Goal: Task Accomplishment & Management: Use online tool/utility

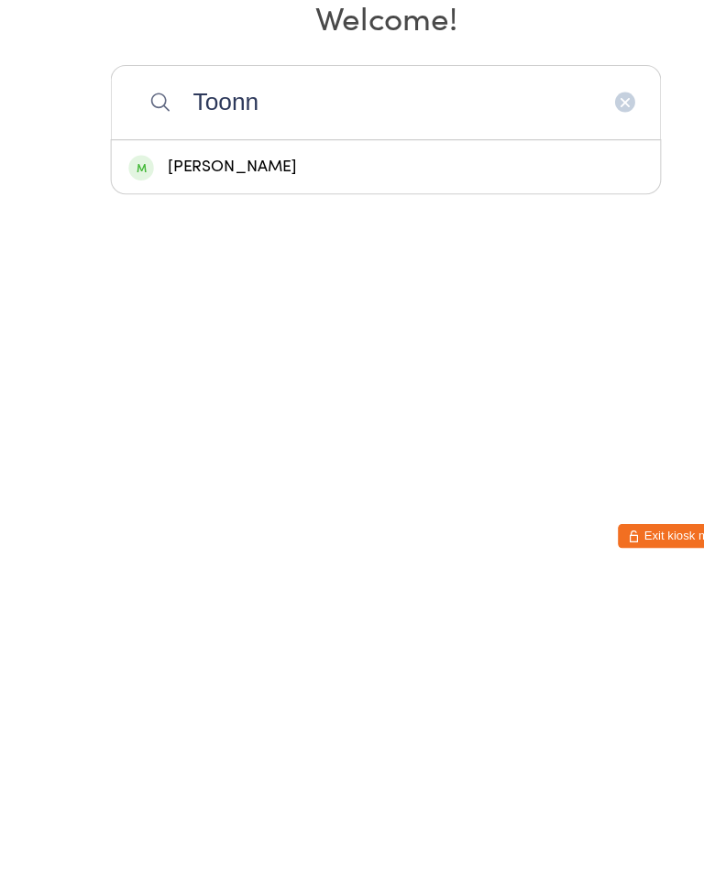
type input "Toonn"
click at [193, 484] on div "[PERSON_NAME]" at bounding box center [351, 496] width 469 height 25
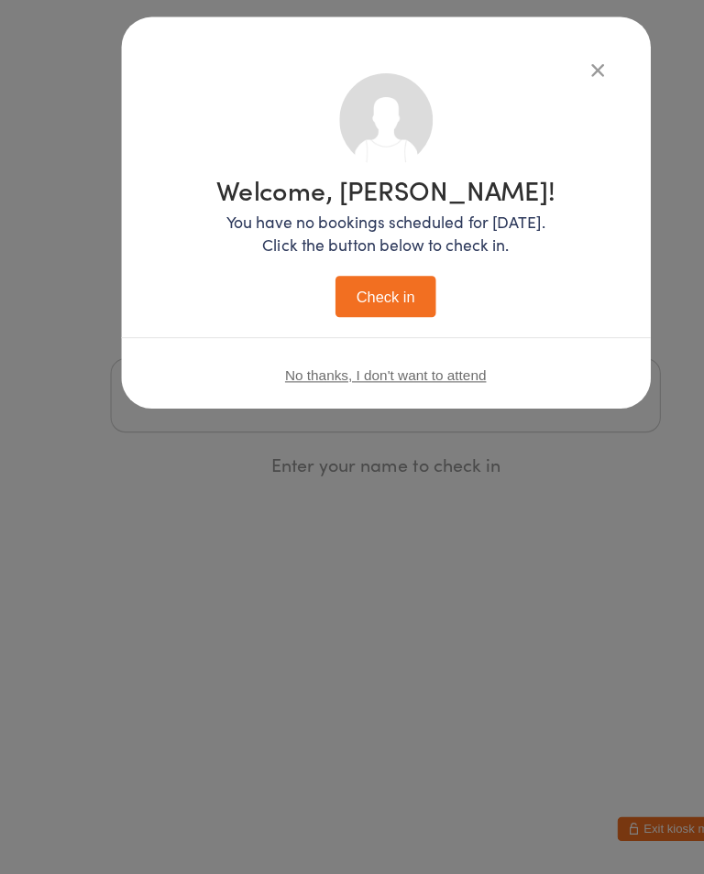
click at [333, 328] on button "Check in" at bounding box center [352, 347] width 92 height 38
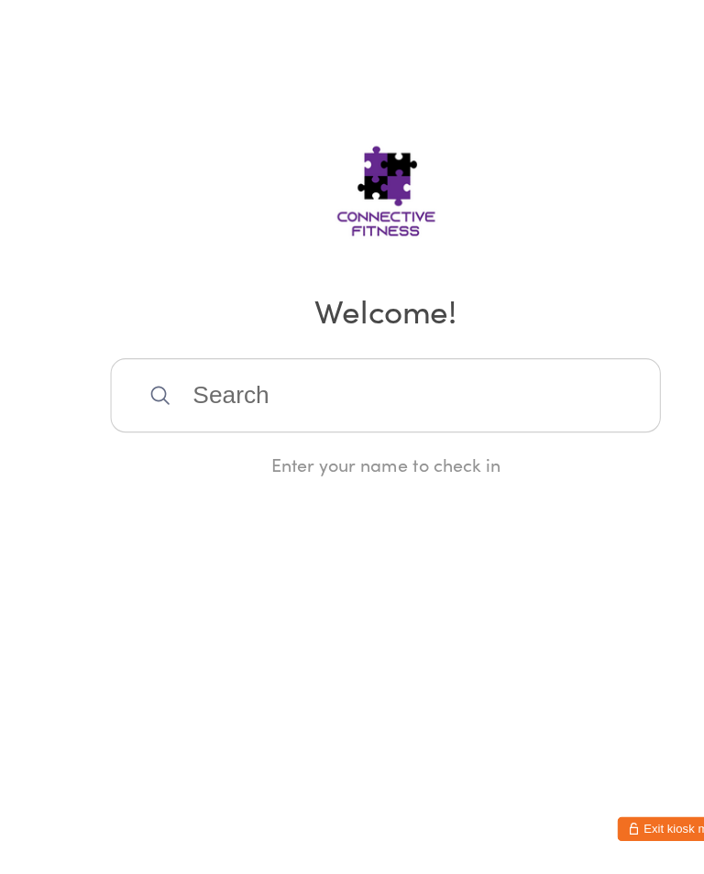
click at [533, 403] on input "search" at bounding box center [352, 437] width 502 height 68
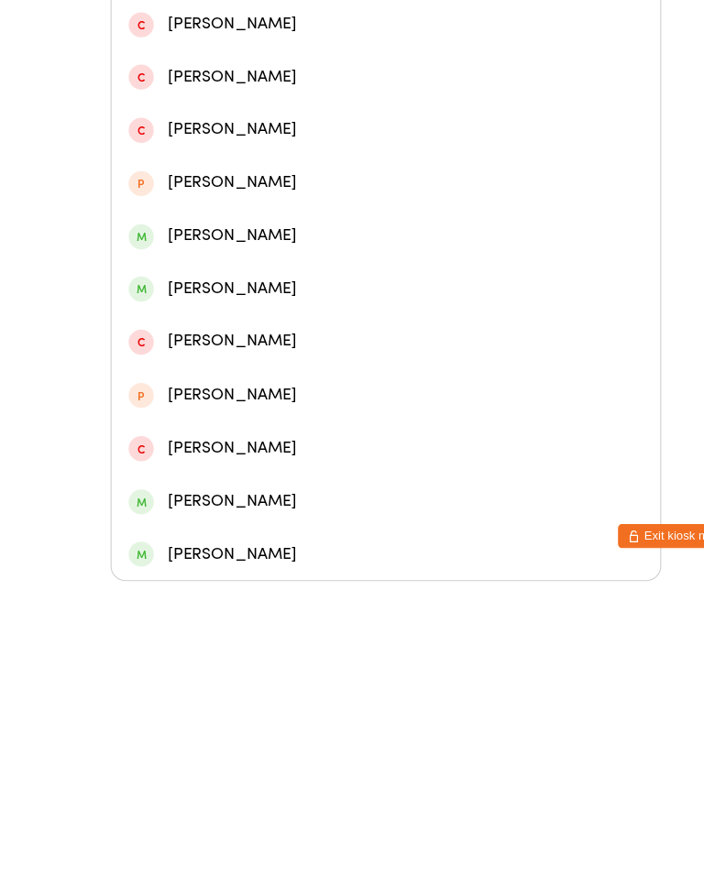
type input "[PERSON_NAME]"
click at [238, 217] on div "[PERSON_NAME]" at bounding box center [351, 221] width 469 height 25
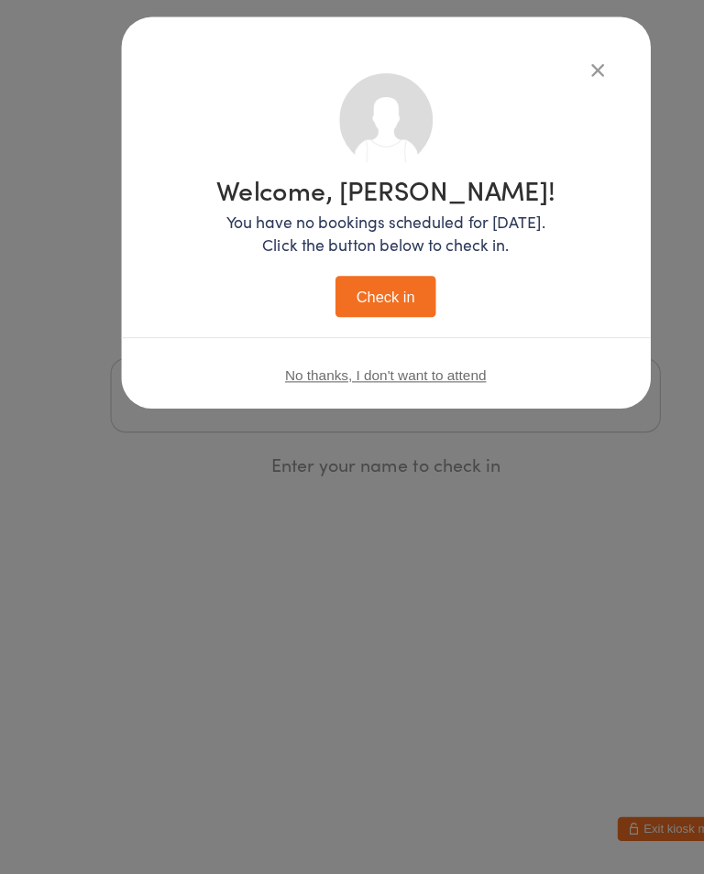
click at [365, 328] on button "Check in" at bounding box center [352, 347] width 92 height 38
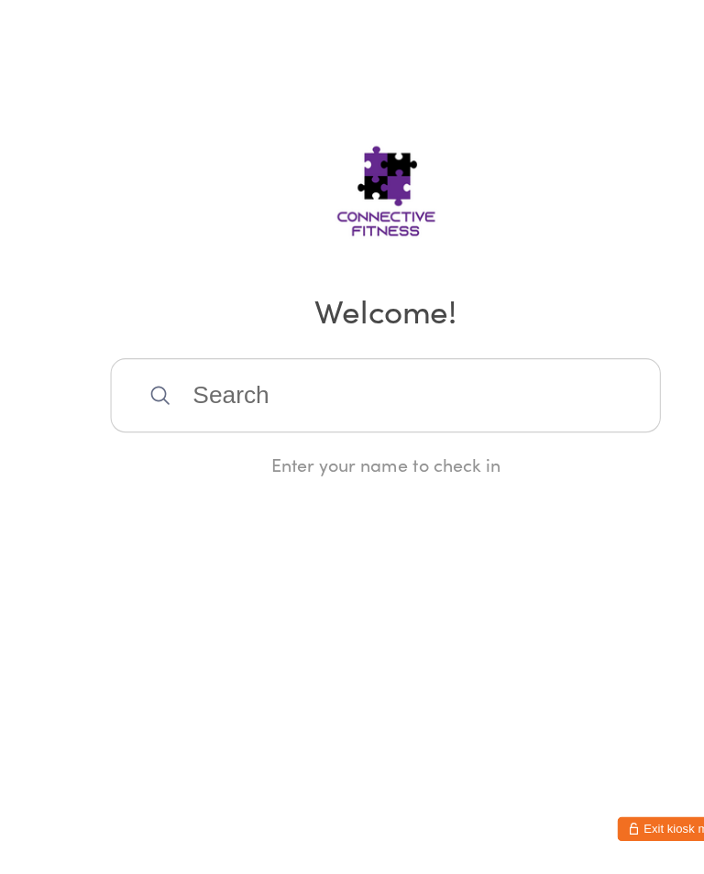
click at [381, 403] on input "search" at bounding box center [352, 437] width 502 height 68
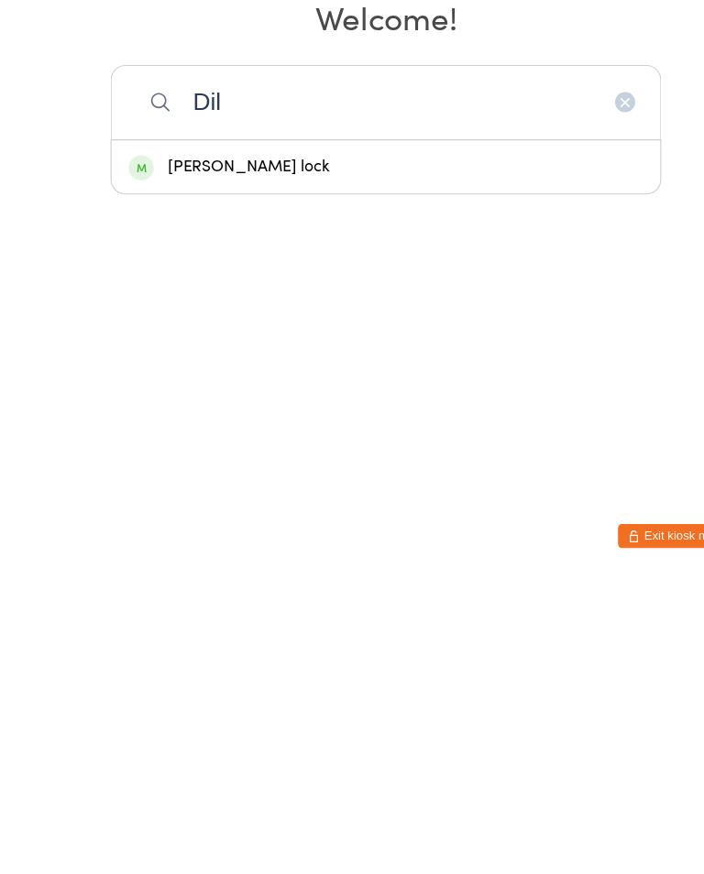
type input "Dil"
click at [330, 472] on div "[PERSON_NAME] lock" at bounding box center [352, 496] width 500 height 49
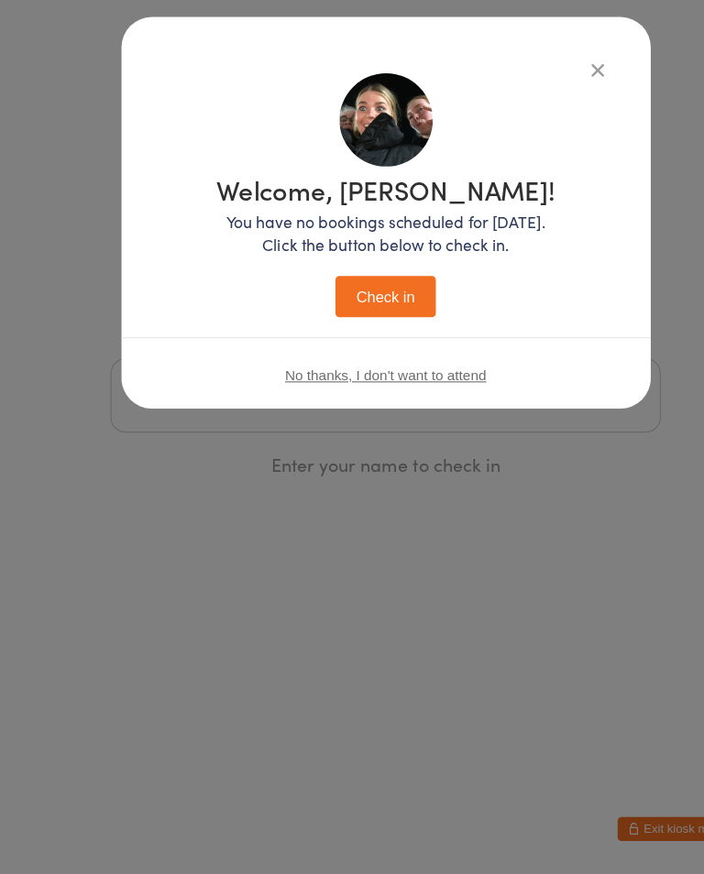
click at [364, 328] on button "Check in" at bounding box center [352, 347] width 92 height 38
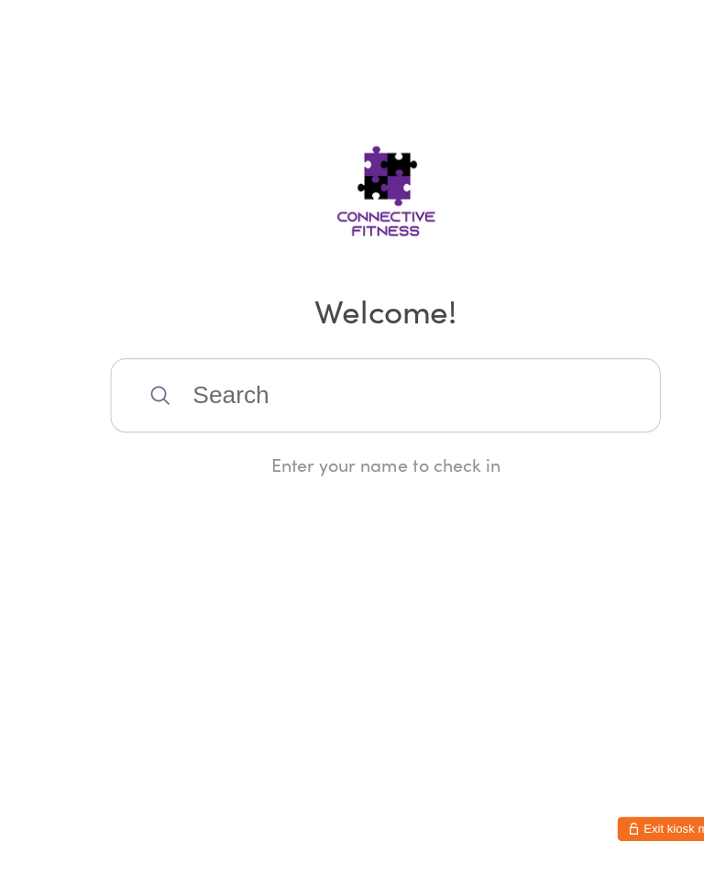
click at [444, 403] on input "search" at bounding box center [352, 437] width 502 height 68
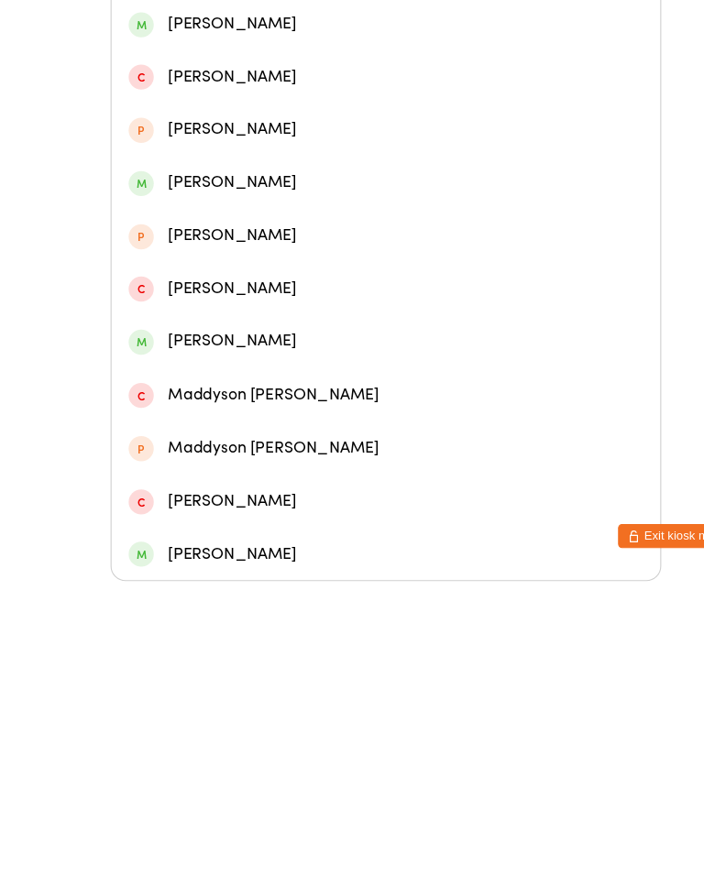
type input "Mad"
click at [320, 356] on div "[PERSON_NAME]" at bounding box center [351, 366] width 469 height 25
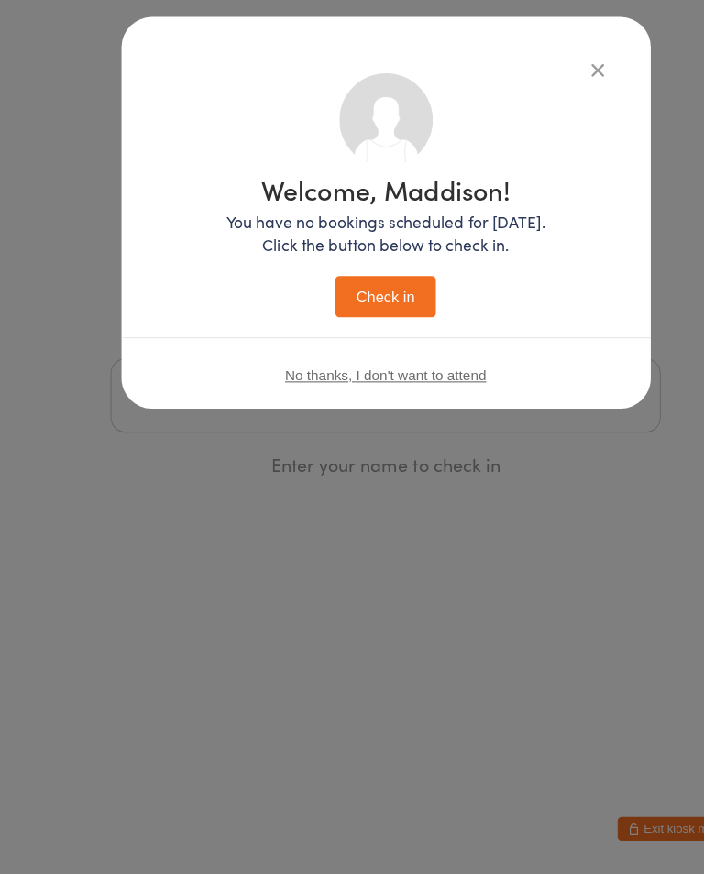
click at [347, 328] on button "Check in" at bounding box center [352, 347] width 92 height 38
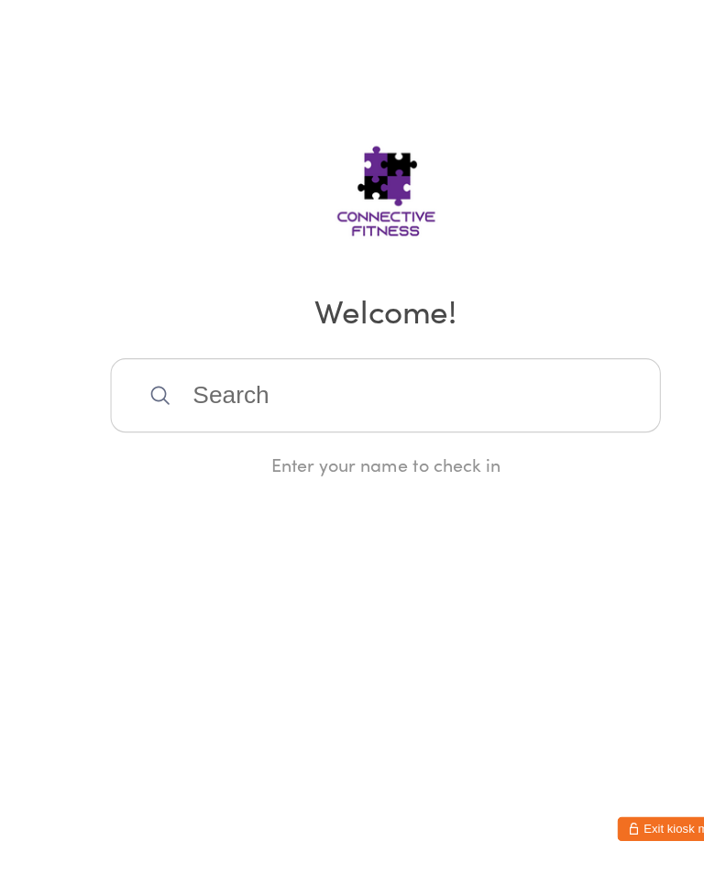
click at [200, 403] on input "search" at bounding box center [352, 437] width 502 height 68
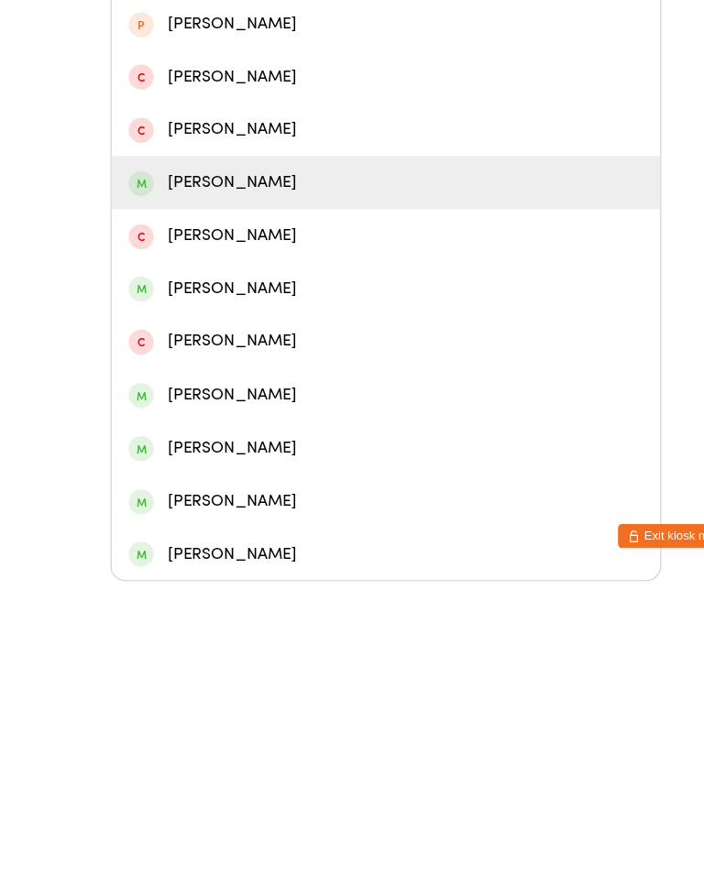
type input "Ashl"
click at [204, 507] on div "[PERSON_NAME]" at bounding box center [351, 511] width 469 height 25
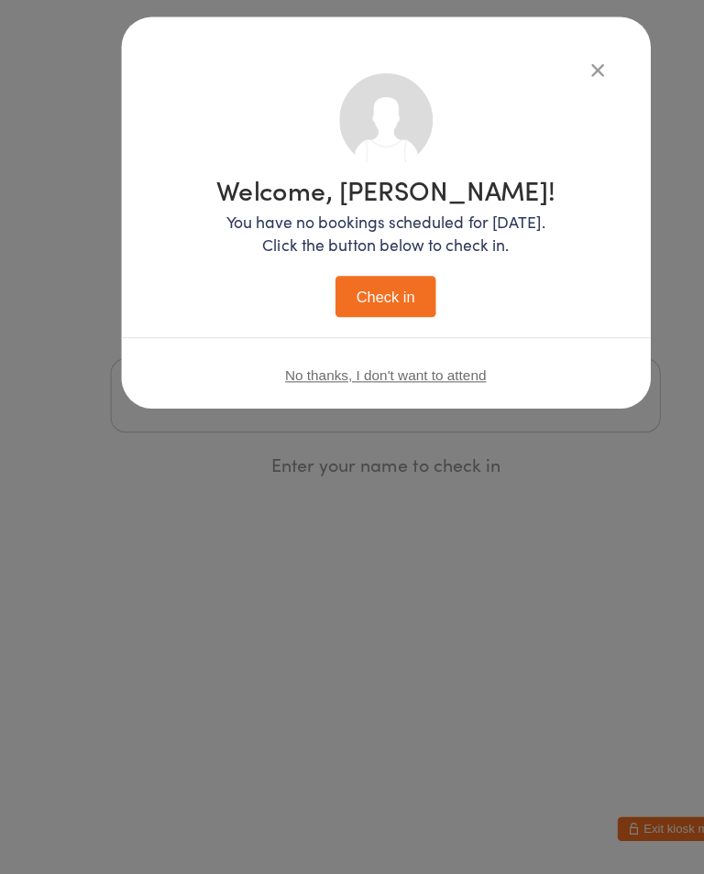
click at [351, 328] on button "Check in" at bounding box center [352, 347] width 92 height 38
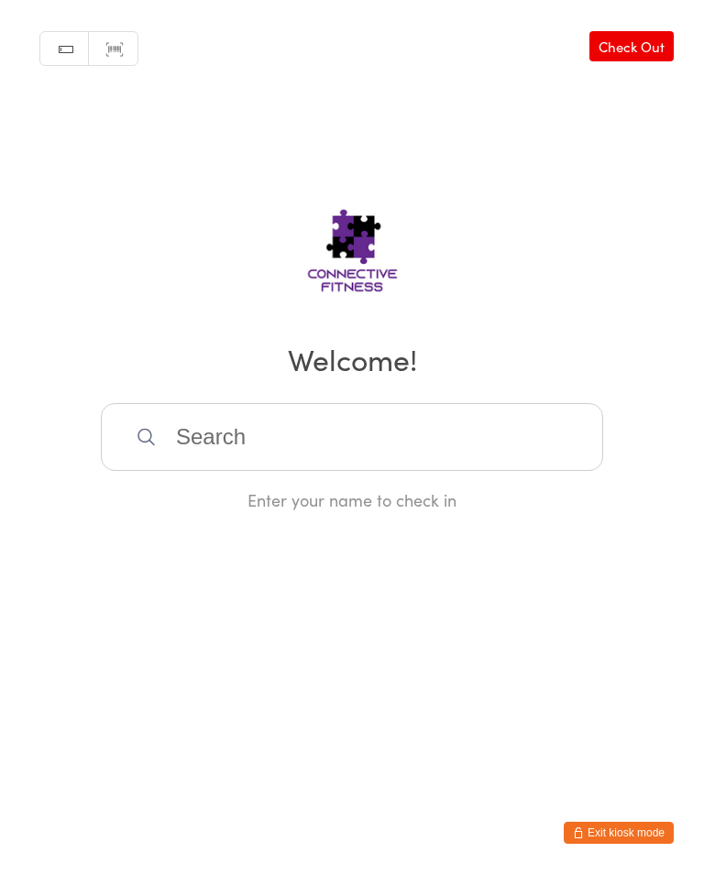
click at [233, 429] on input "search" at bounding box center [352, 437] width 502 height 68
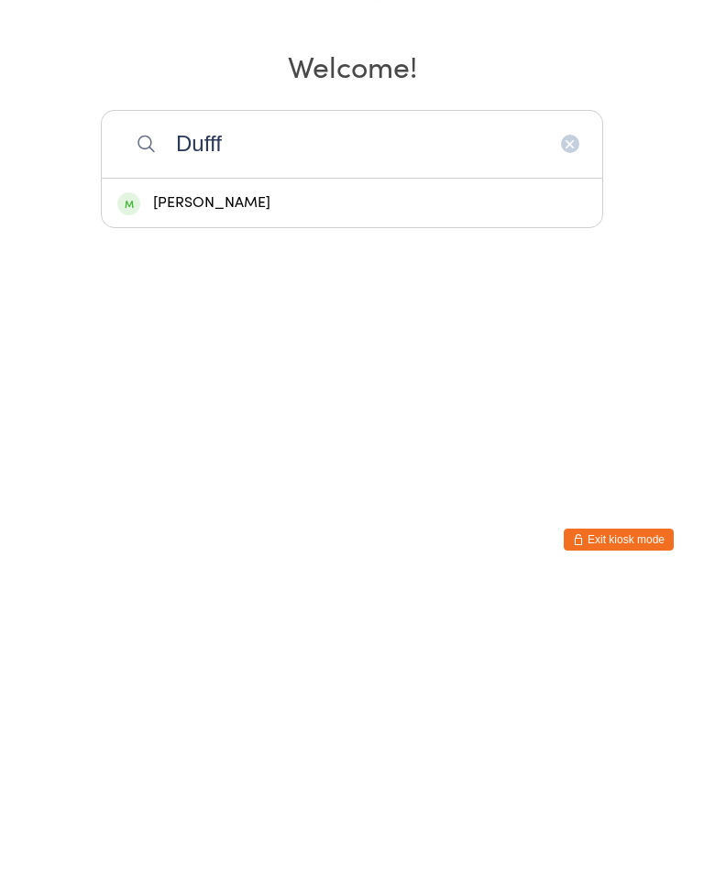
type input "Dufff"
click at [189, 484] on div "[PERSON_NAME]" at bounding box center [351, 496] width 469 height 25
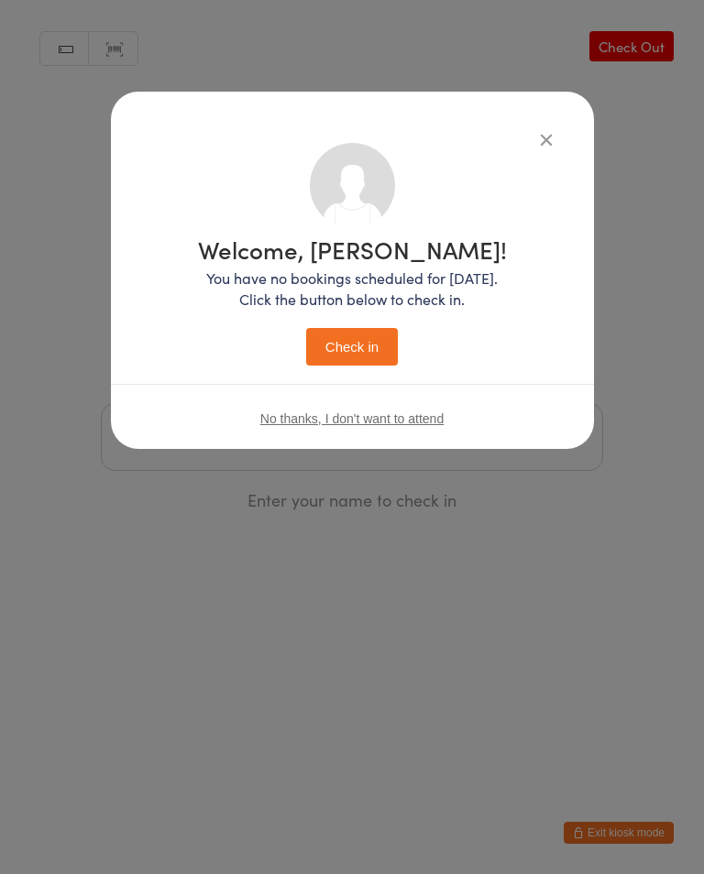
click at [334, 341] on button "Check in" at bounding box center [352, 347] width 92 height 38
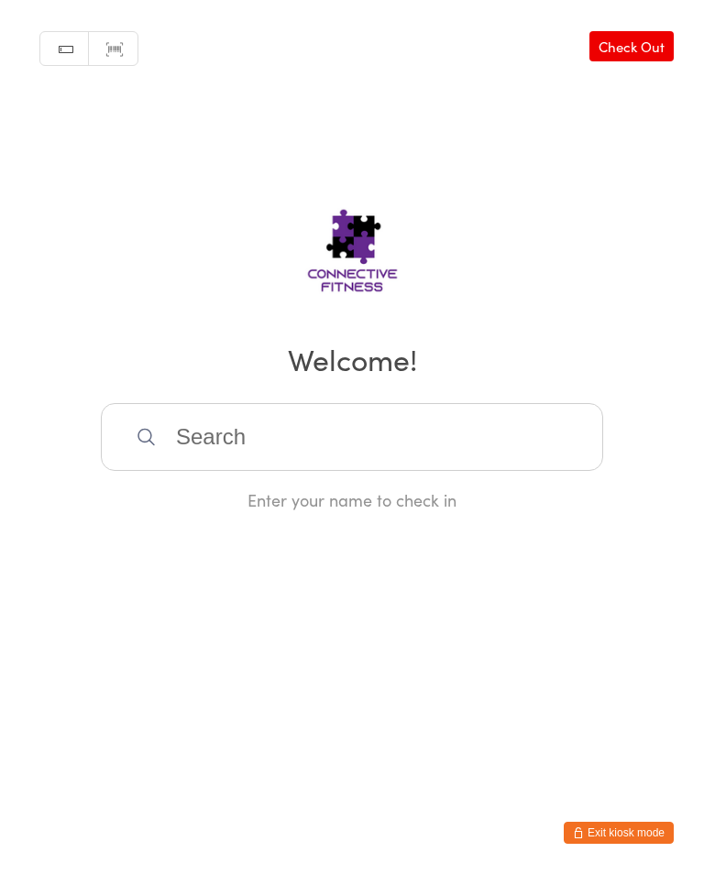
click at [246, 441] on input "search" at bounding box center [352, 437] width 502 height 68
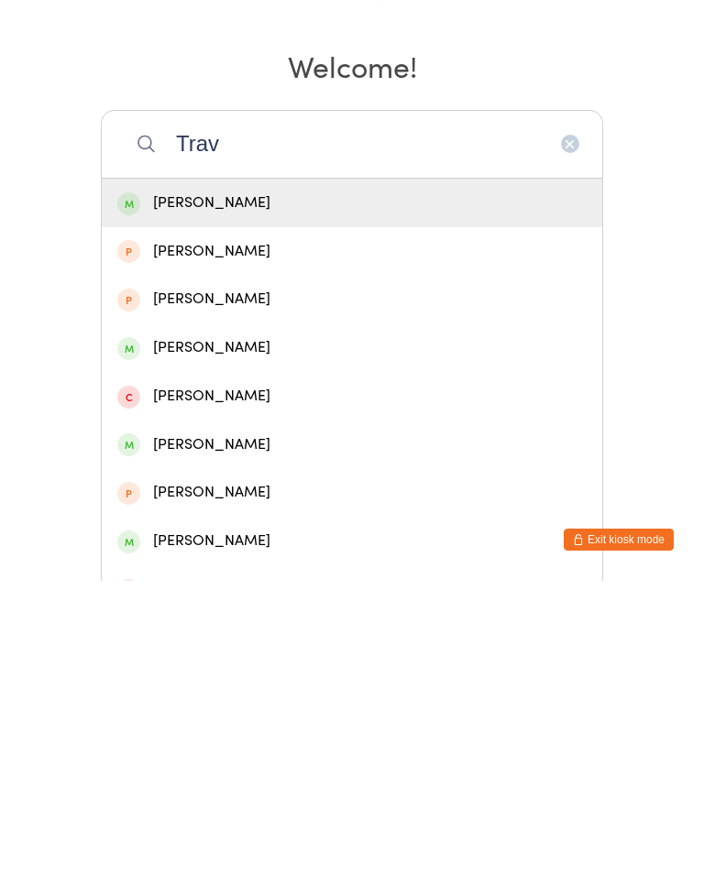
type input "Trav"
click at [247, 484] on div "[PERSON_NAME]" at bounding box center [351, 496] width 469 height 25
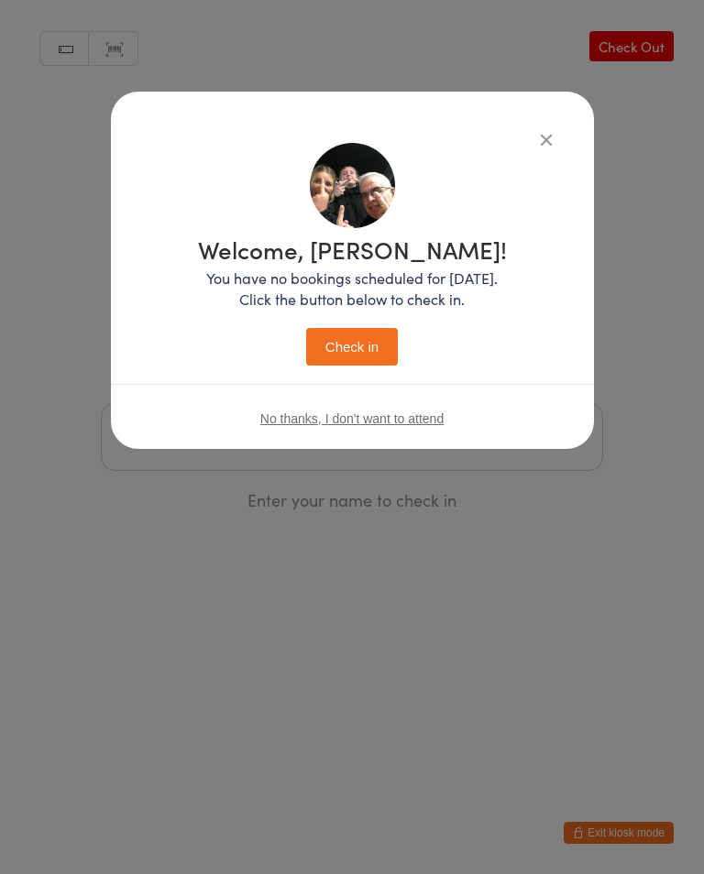
click at [363, 351] on button "Check in" at bounding box center [352, 347] width 92 height 38
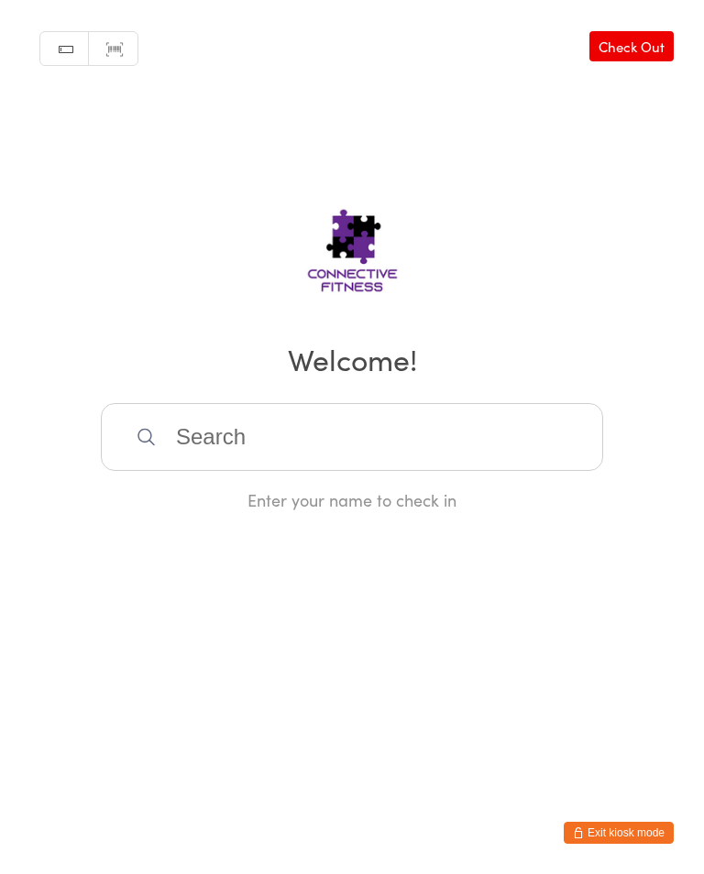
click at [186, 461] on input "search" at bounding box center [352, 437] width 502 height 68
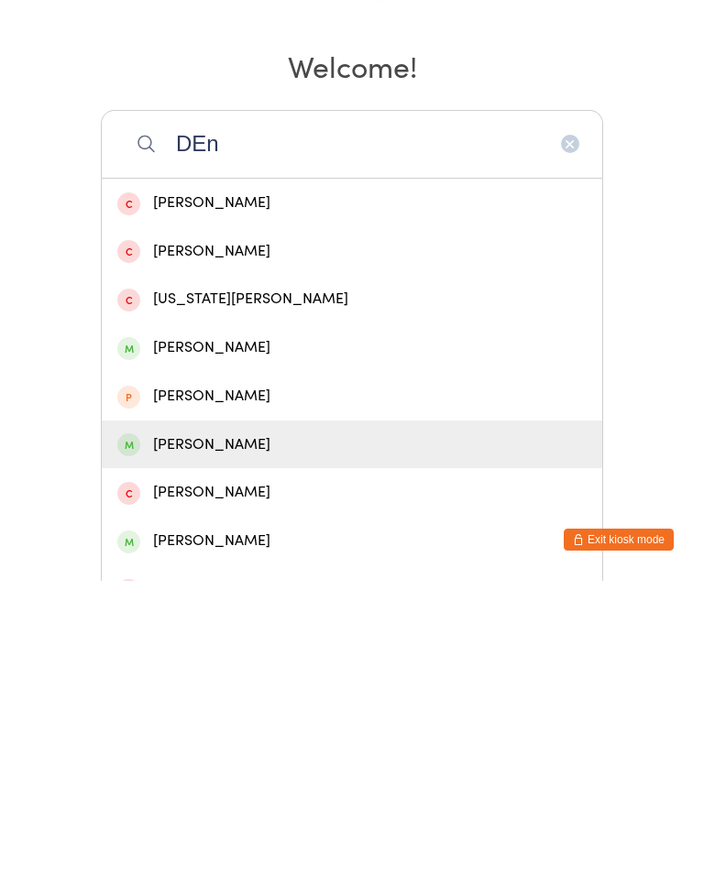
type input "DEn"
click at [210, 726] on div "[PERSON_NAME]" at bounding box center [351, 738] width 469 height 25
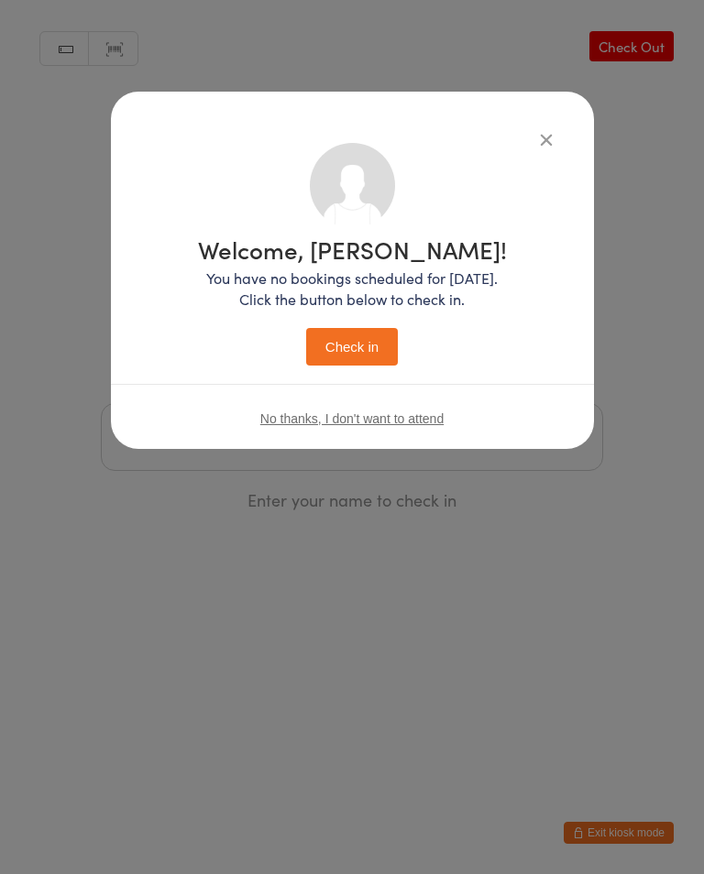
click at [349, 344] on button "Check in" at bounding box center [352, 347] width 92 height 38
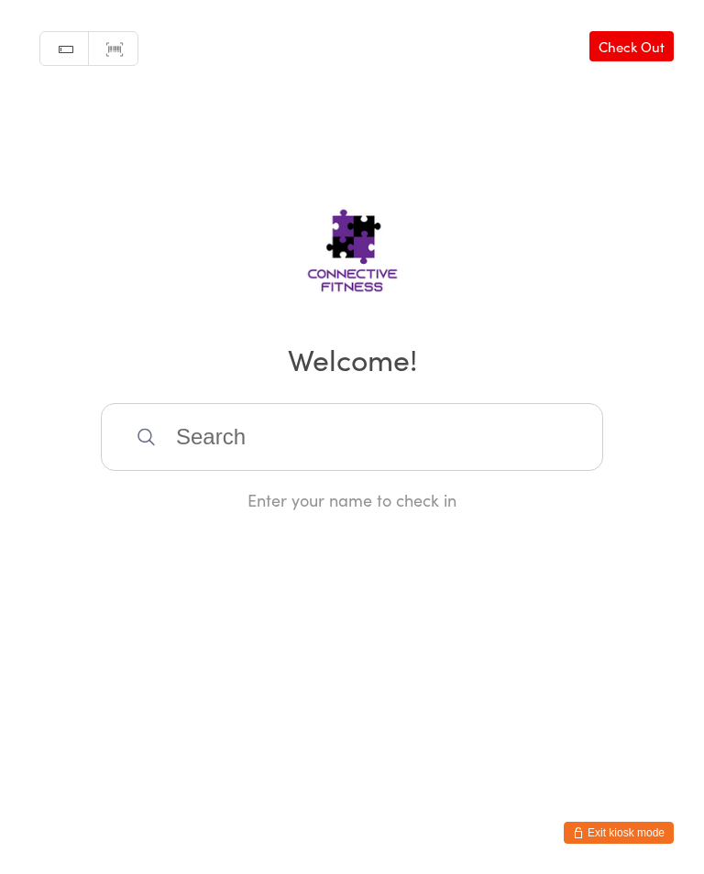
click at [291, 448] on input "search" at bounding box center [352, 437] width 502 height 68
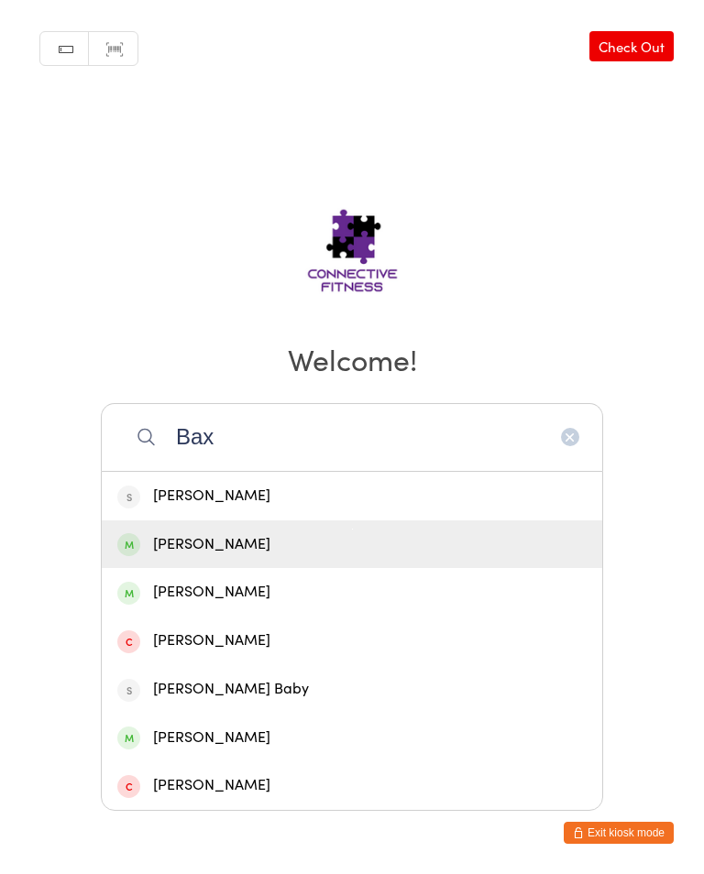
type input "Bax"
click at [222, 552] on div "[PERSON_NAME]" at bounding box center [351, 544] width 469 height 25
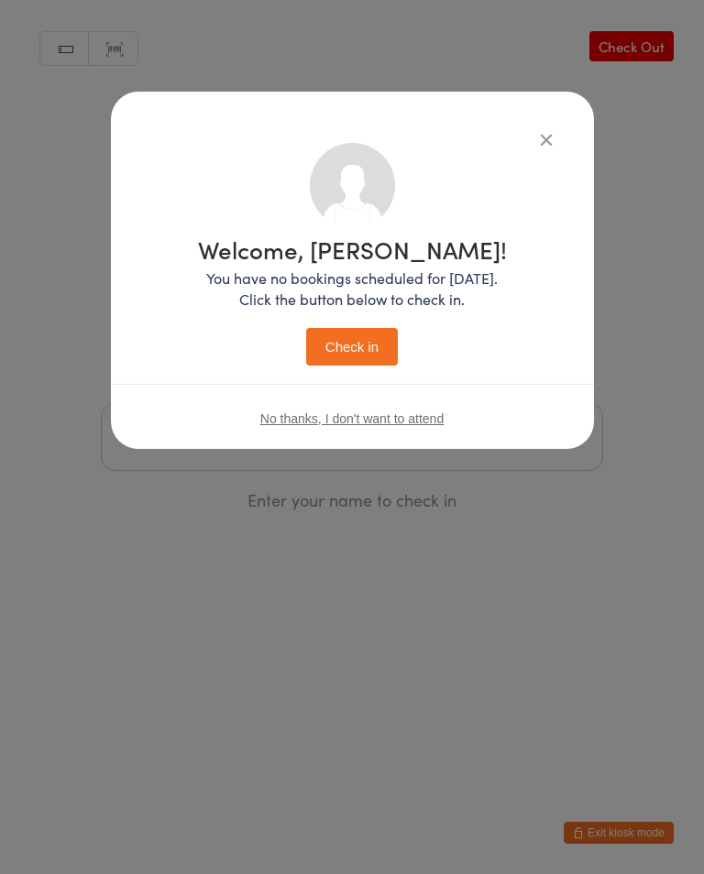
click at [344, 349] on button "Check in" at bounding box center [352, 347] width 92 height 38
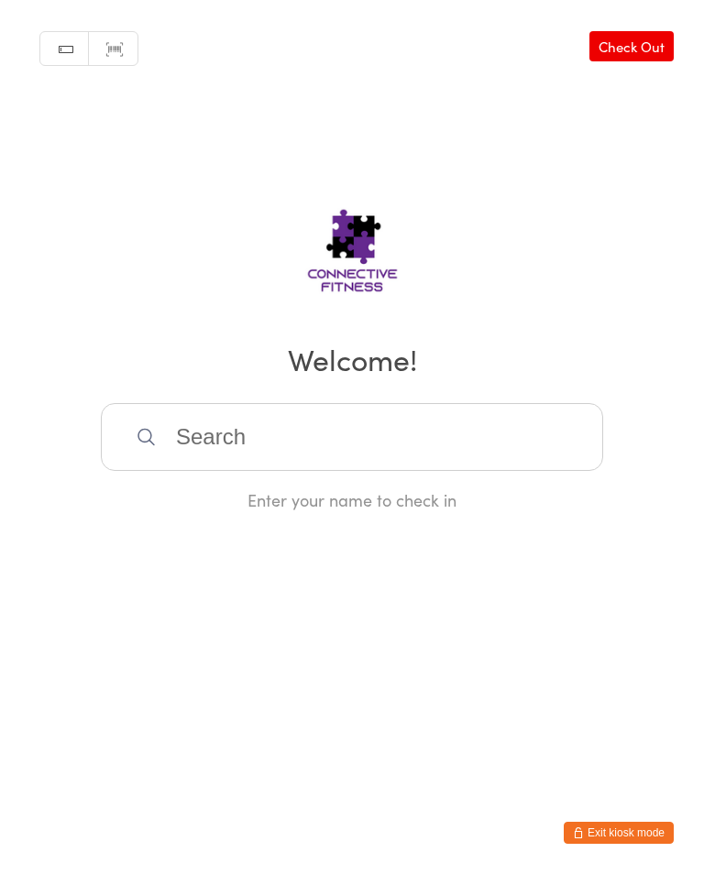
click at [333, 416] on input "search" at bounding box center [352, 437] width 502 height 68
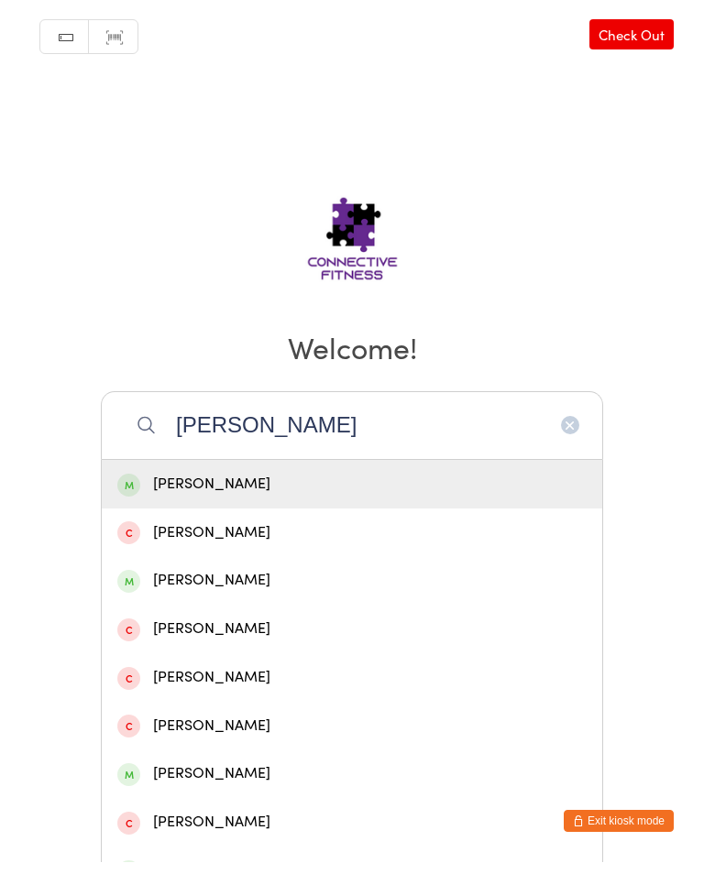
type input "[PERSON_NAME]"
click at [203, 490] on div "[PERSON_NAME]" at bounding box center [351, 496] width 469 height 25
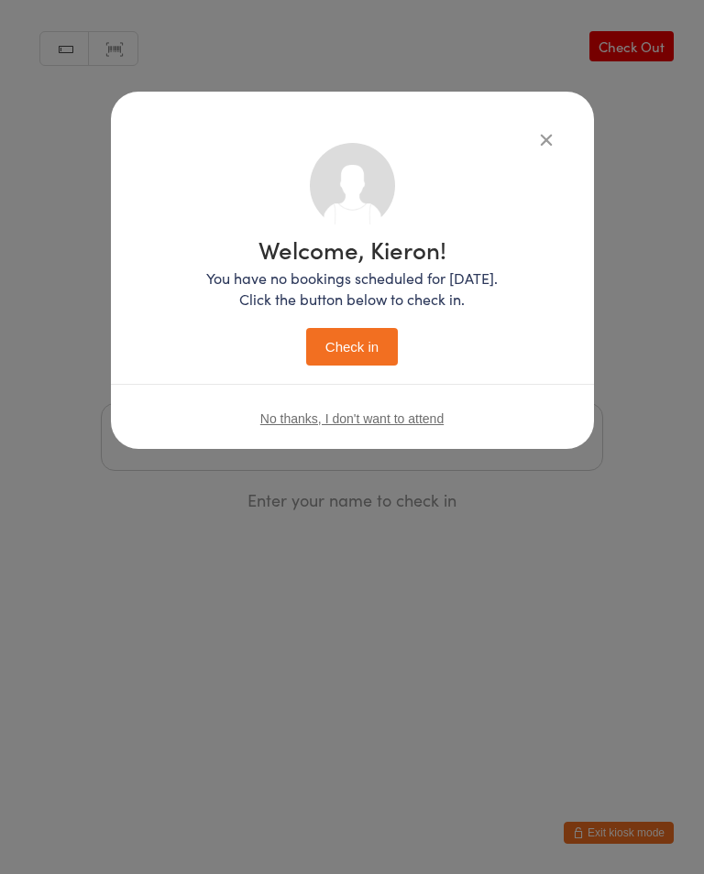
click at [337, 353] on button "Check in" at bounding box center [352, 347] width 92 height 38
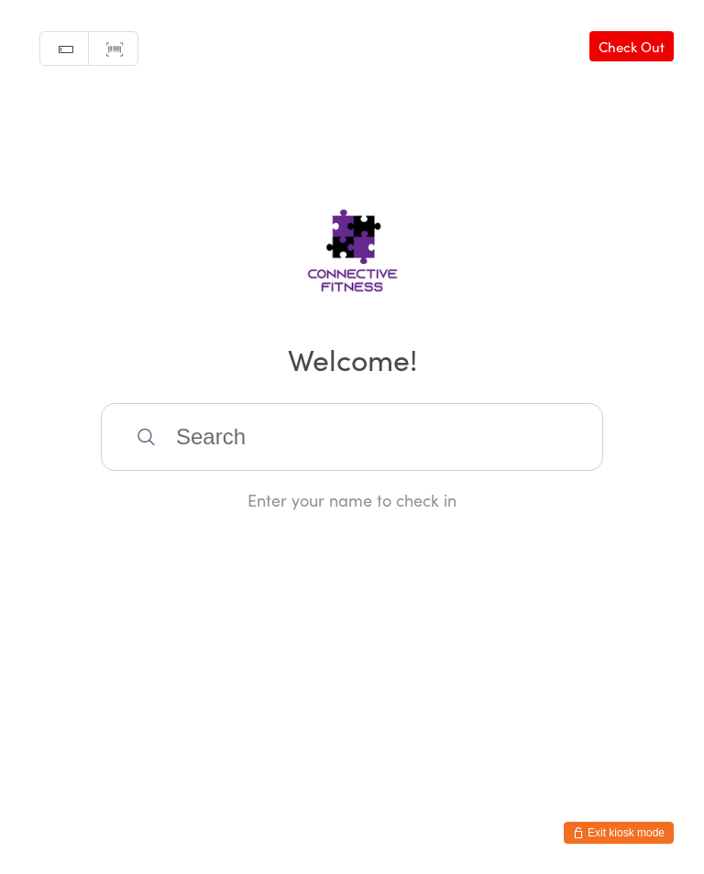
click at [503, 441] on input "search" at bounding box center [352, 437] width 502 height 68
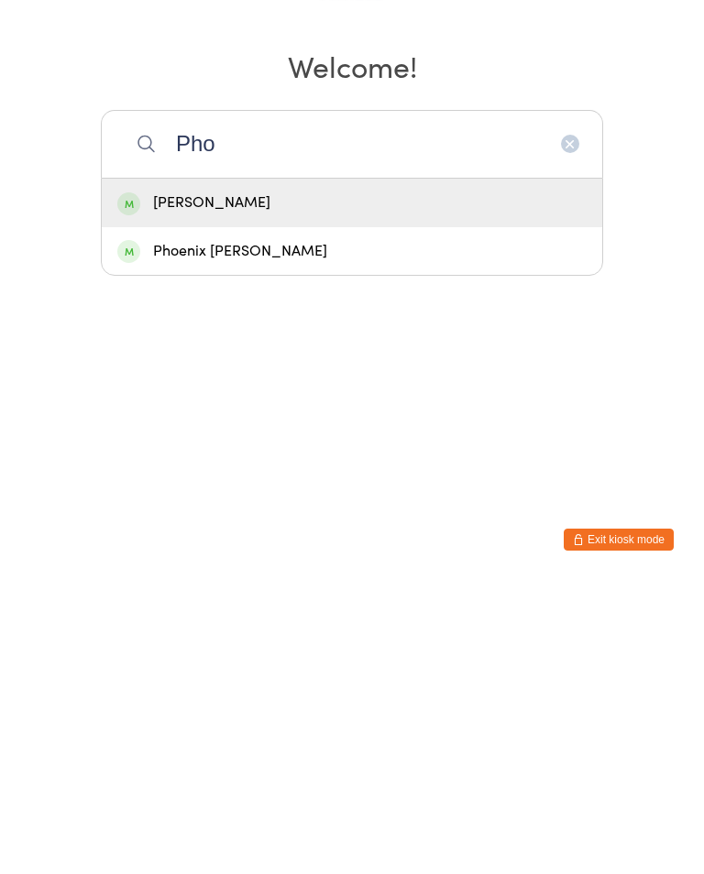
type input "Pho"
click at [281, 484] on div "[PERSON_NAME]" at bounding box center [351, 496] width 469 height 25
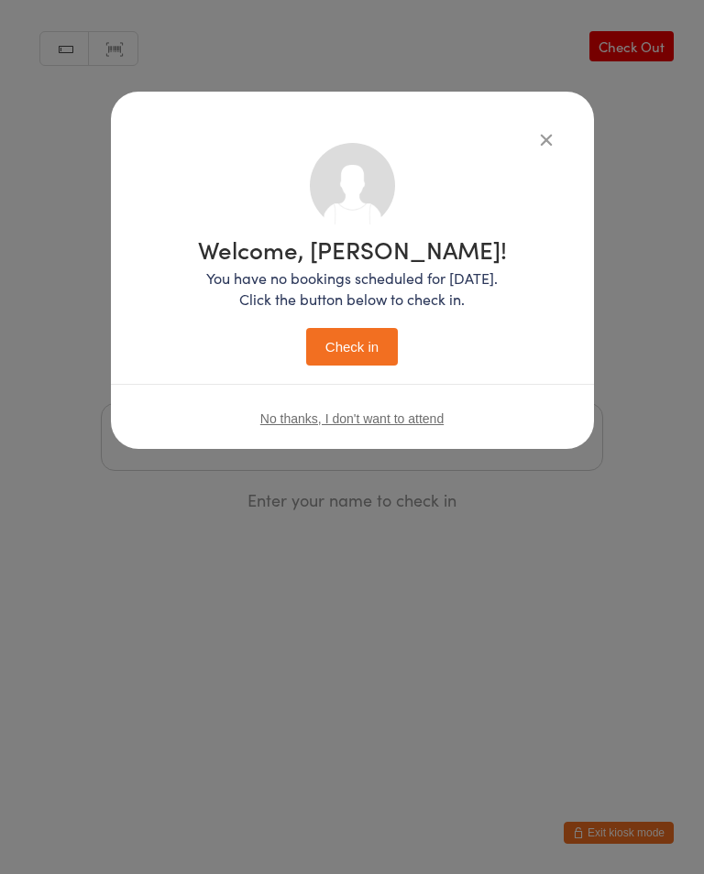
click at [356, 356] on button "Check in" at bounding box center [352, 347] width 92 height 38
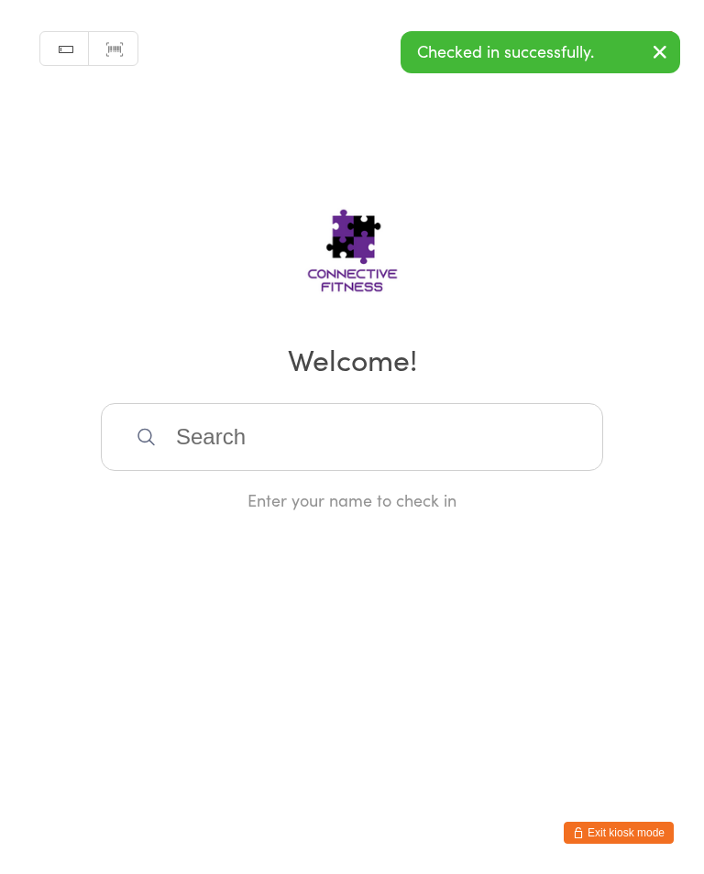
click at [468, 423] on input "search" at bounding box center [352, 437] width 502 height 68
click at [479, 421] on input "search" at bounding box center [352, 437] width 502 height 68
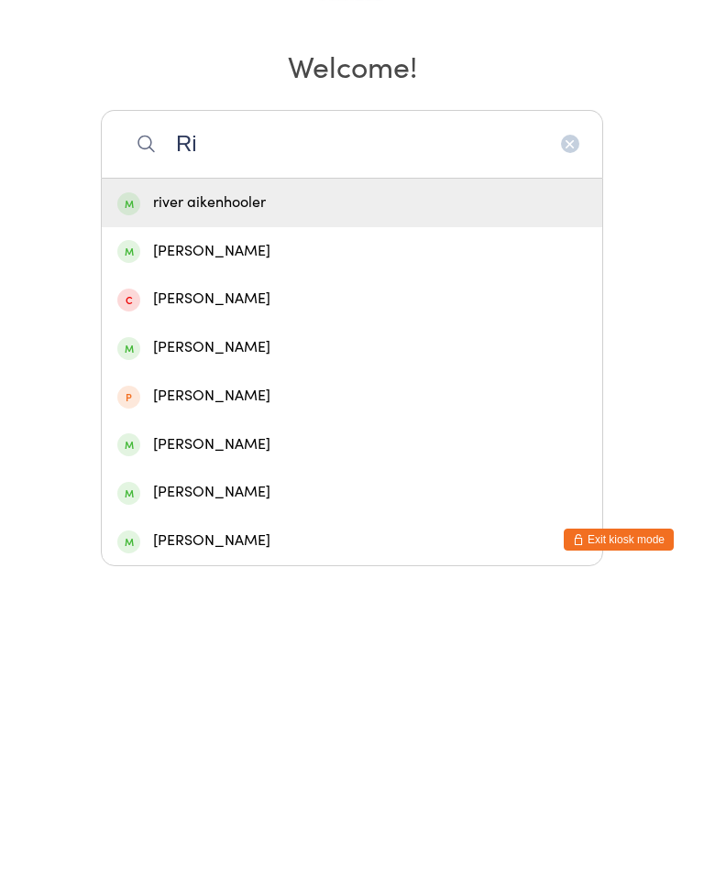
type input "R"
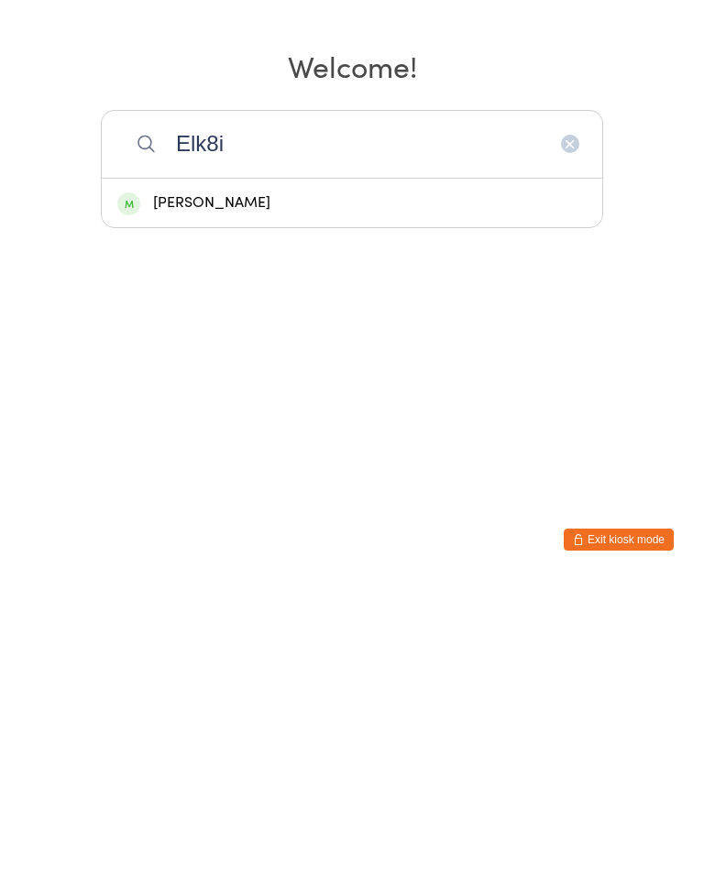
type input "Elk8i"
click at [274, 484] on div "[PERSON_NAME]" at bounding box center [351, 496] width 469 height 25
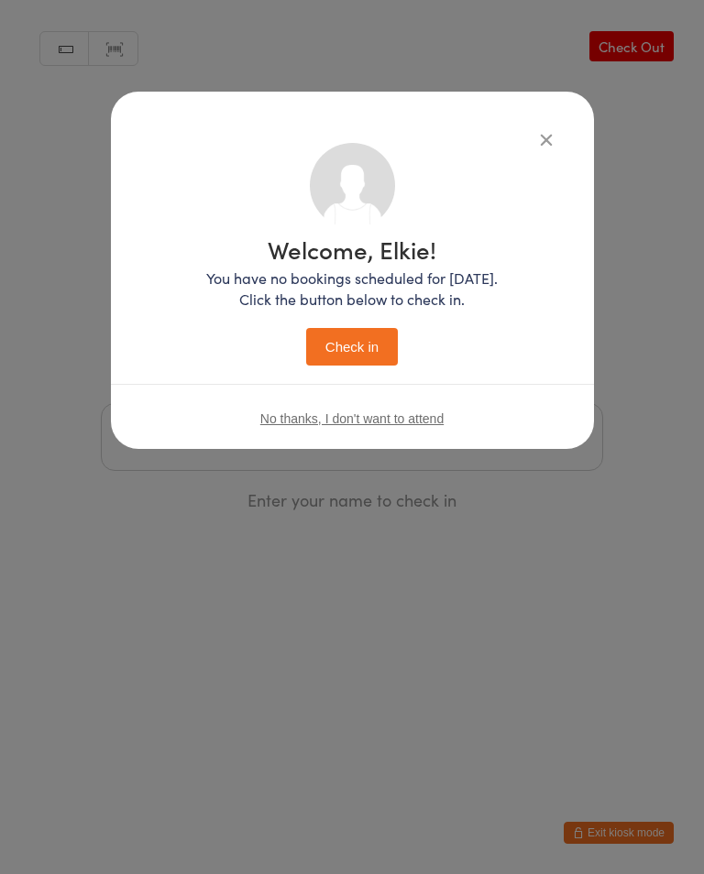
click at [375, 359] on button "Check in" at bounding box center [352, 347] width 92 height 38
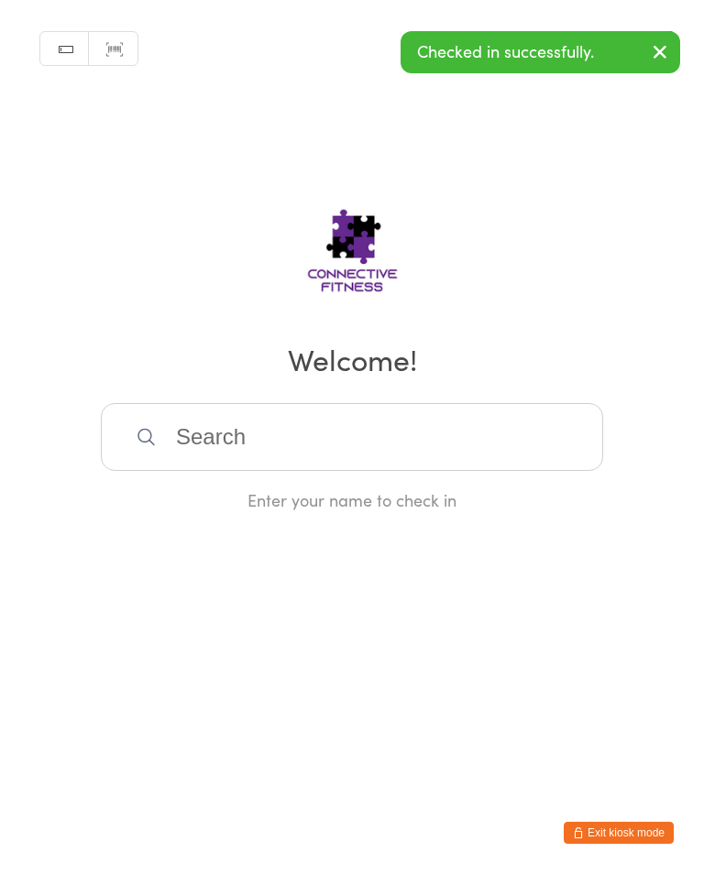
click at [318, 441] on input "search" at bounding box center [352, 437] width 502 height 68
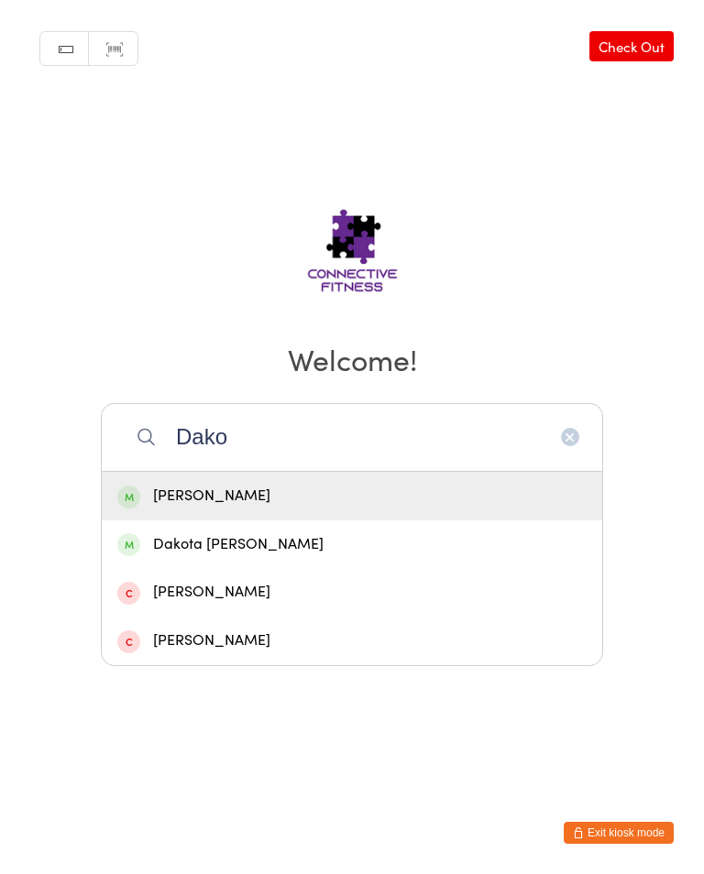
type input "Dako"
click at [353, 505] on div "[PERSON_NAME]" at bounding box center [351, 496] width 469 height 25
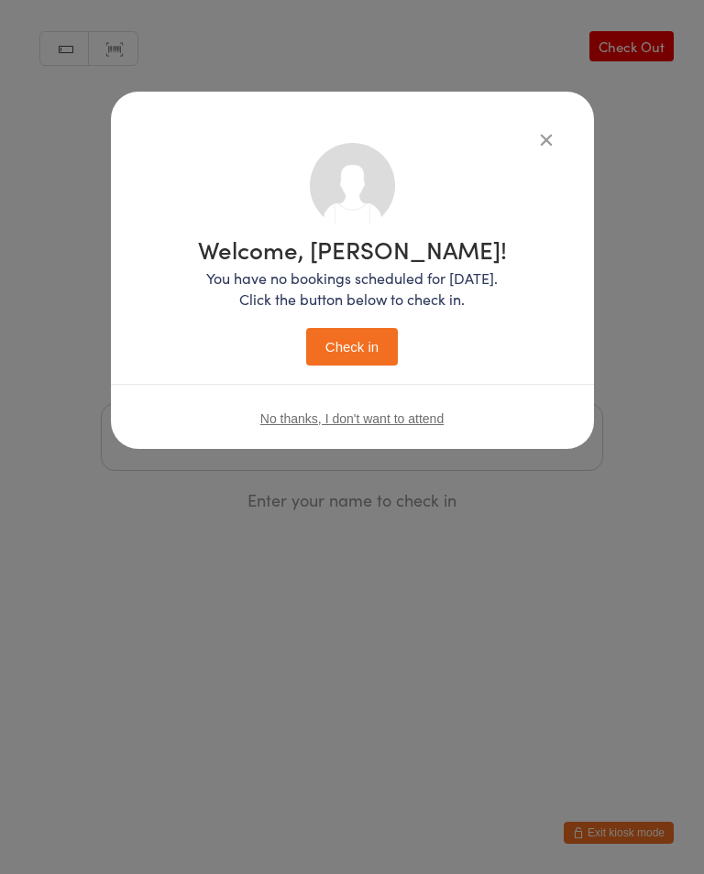
click at [373, 339] on button "Check in" at bounding box center [352, 347] width 92 height 38
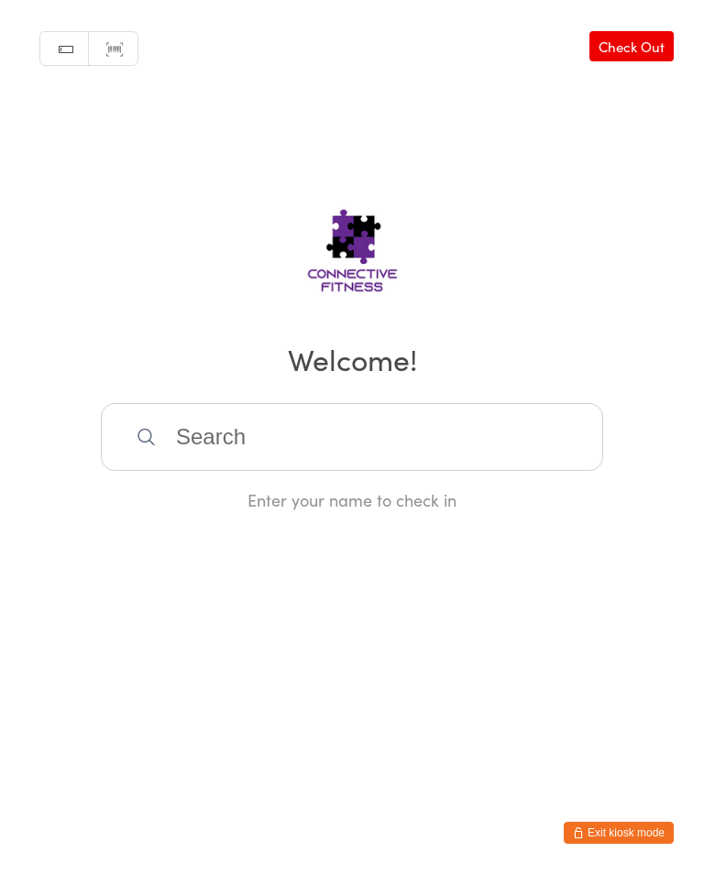
click at [175, 438] on input "search" at bounding box center [352, 437] width 502 height 68
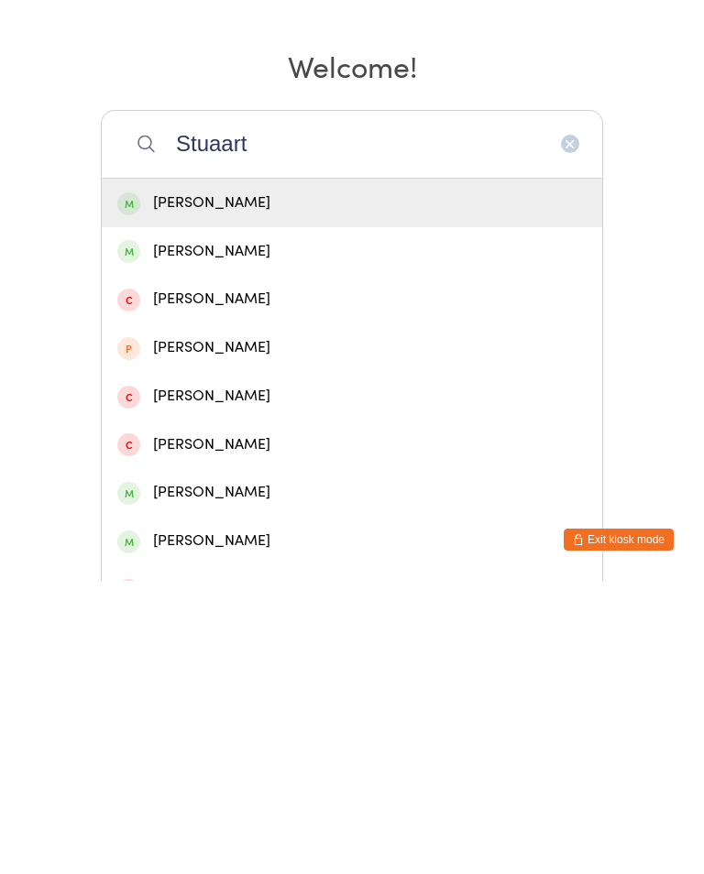
type input "Stuaart"
click at [233, 532] on div "[PERSON_NAME]" at bounding box center [351, 544] width 469 height 25
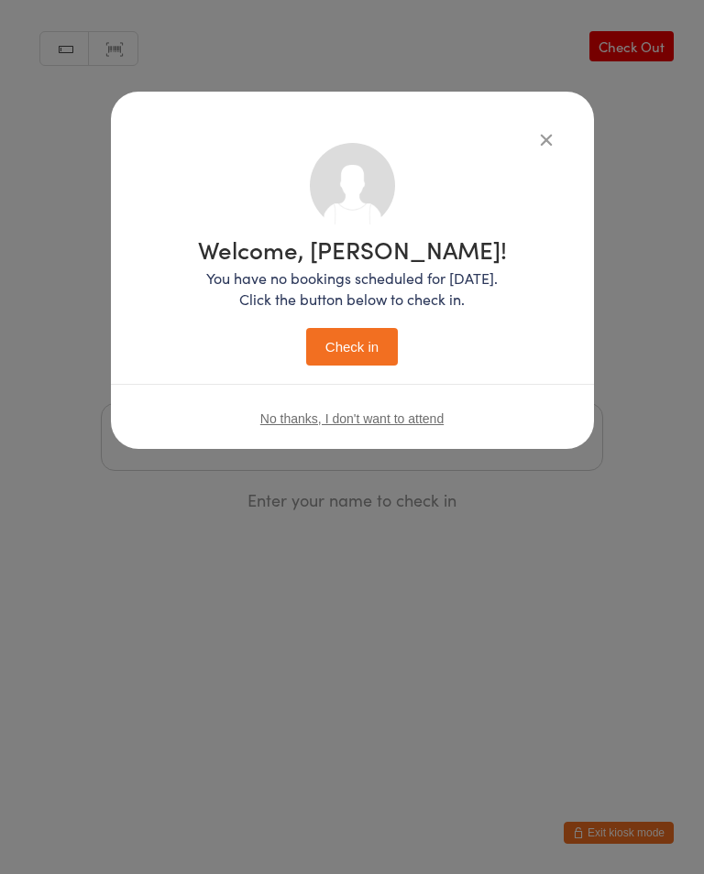
click at [376, 337] on button "Check in" at bounding box center [352, 347] width 92 height 38
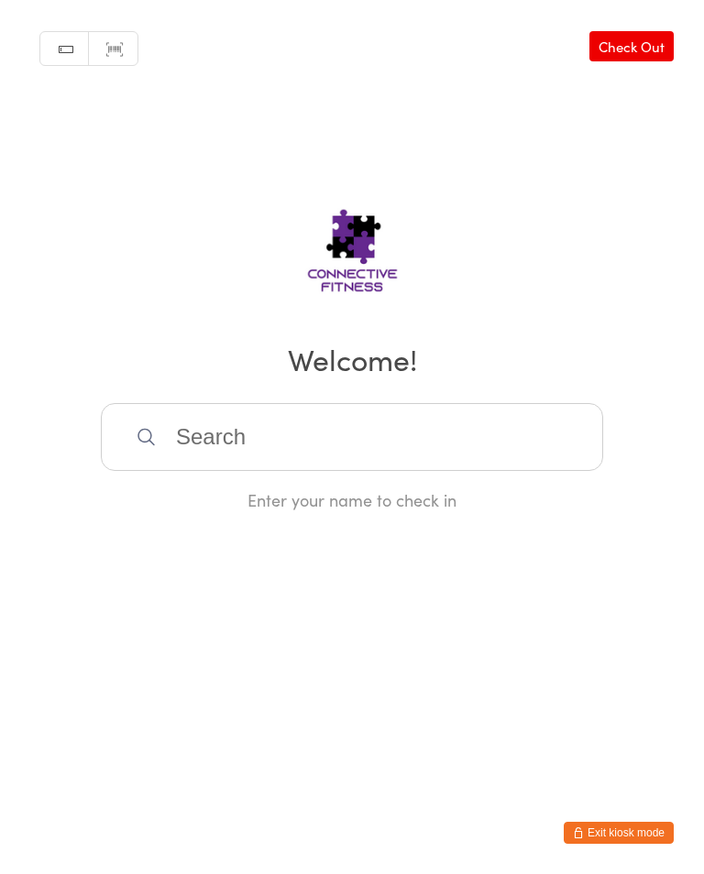
click at [196, 457] on input "search" at bounding box center [352, 437] width 502 height 68
click at [204, 455] on input "search" at bounding box center [352, 437] width 502 height 68
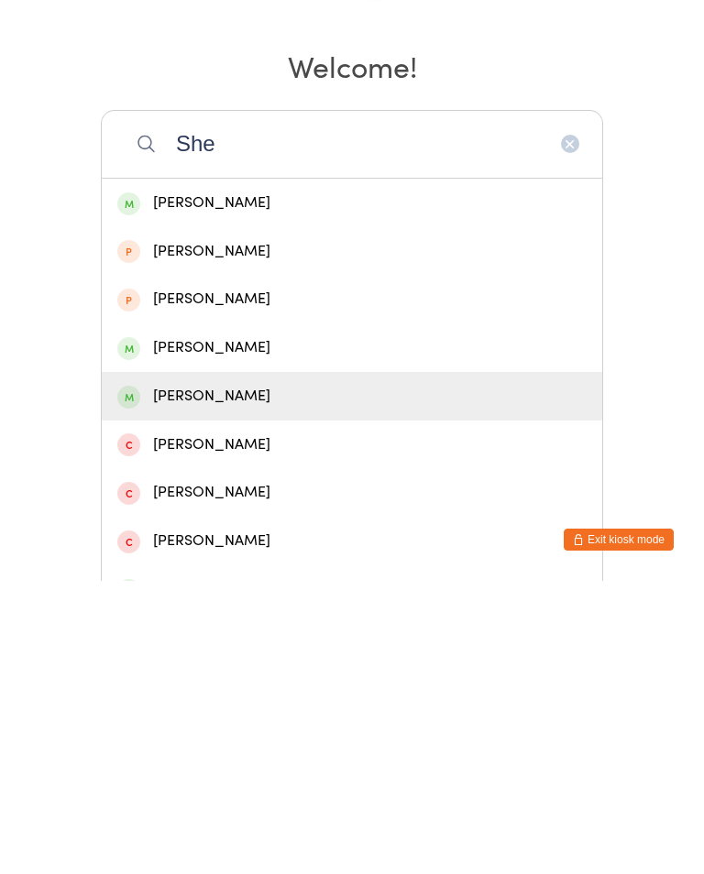
type input "She"
click at [215, 677] on div "[PERSON_NAME]" at bounding box center [351, 689] width 469 height 25
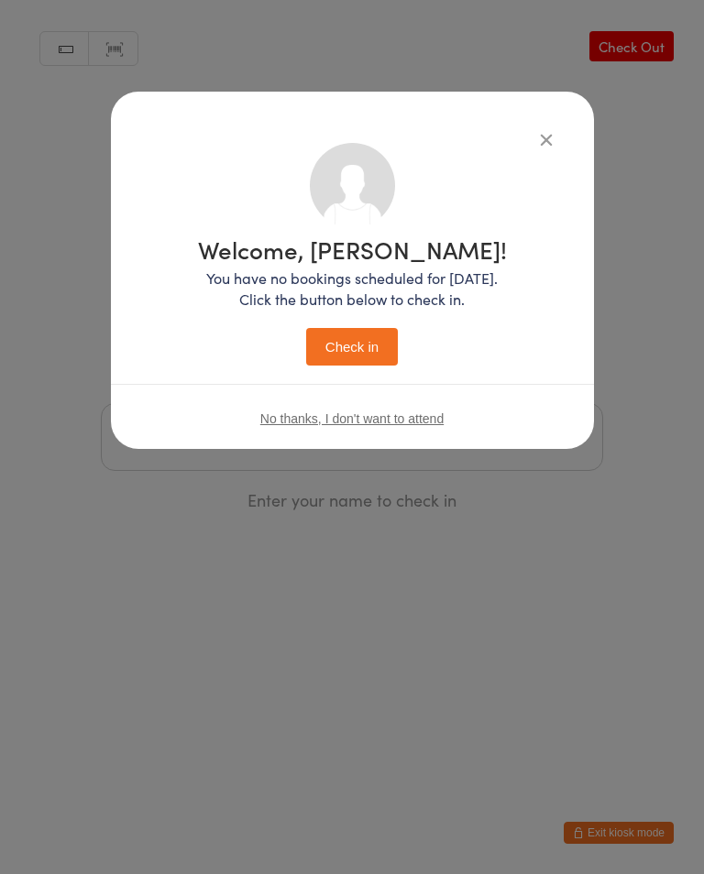
click at [359, 344] on button "Check in" at bounding box center [352, 347] width 92 height 38
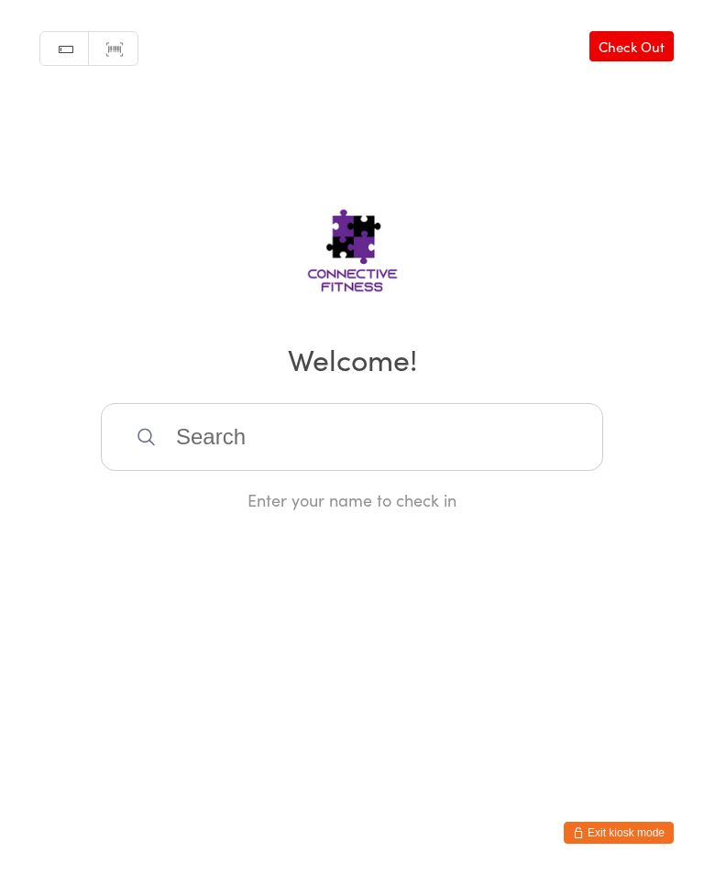
click at [206, 462] on input "search" at bounding box center [352, 437] width 502 height 68
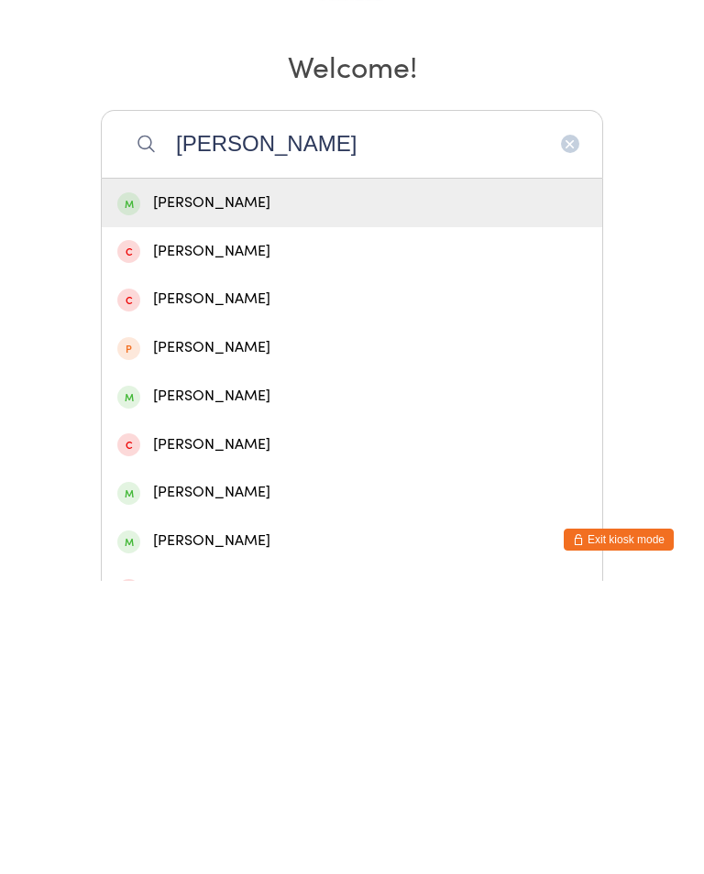
type input "[PERSON_NAME]"
click at [225, 484] on div "[PERSON_NAME]" at bounding box center [351, 496] width 469 height 25
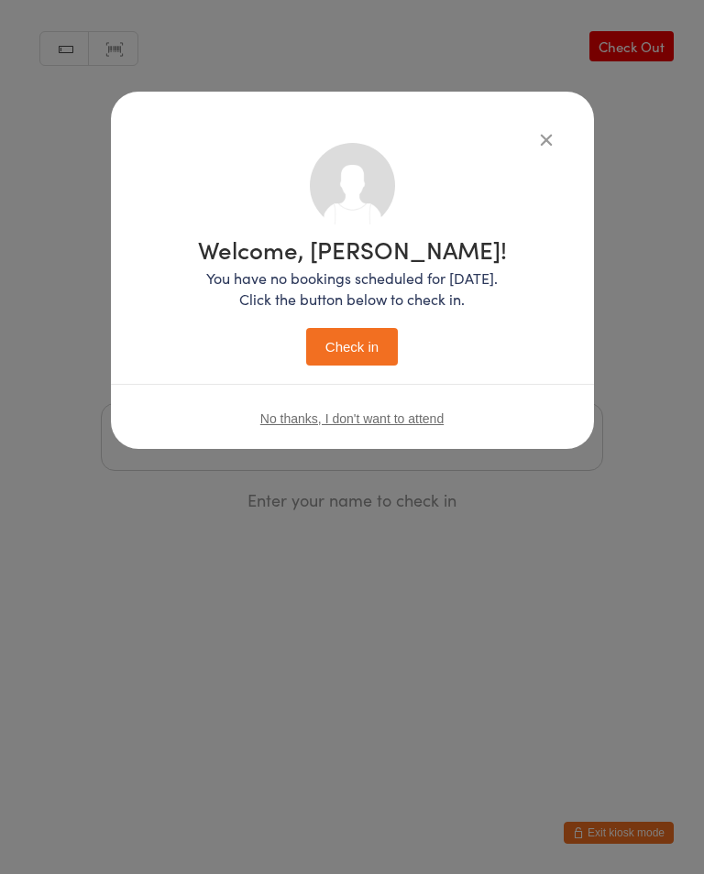
click at [344, 353] on button "Check in" at bounding box center [352, 347] width 92 height 38
